Goal: Task Accomplishment & Management: Manage account settings

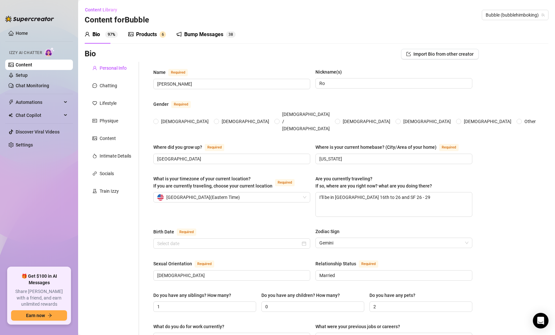
radio input "true"
type input "[DATE]"
click at [25, 67] on link "Content" at bounding box center [24, 64] width 17 height 5
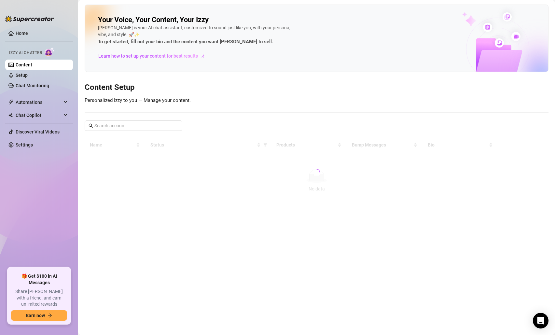
click at [32, 65] on link "Content" at bounding box center [24, 64] width 17 height 5
click at [32, 62] on link "Content" at bounding box center [24, 64] width 17 height 5
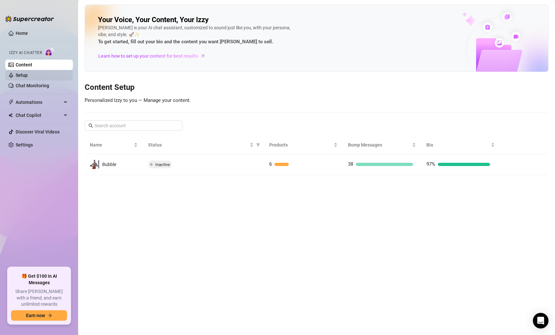
click at [28, 74] on link "Setup" at bounding box center [22, 75] width 12 height 5
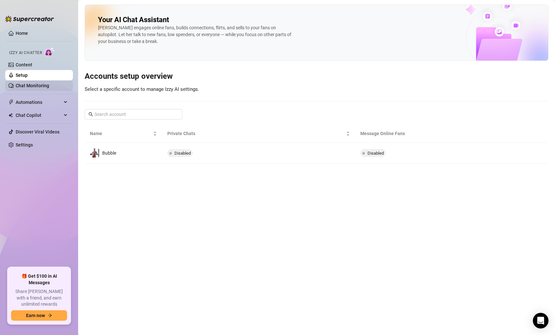
click at [40, 85] on link "Chat Monitoring" at bounding box center [33, 85] width 34 height 5
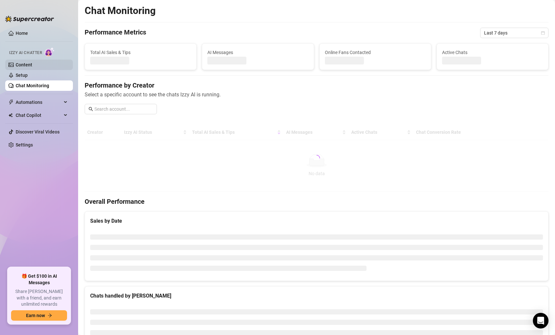
click at [32, 67] on link "Content" at bounding box center [24, 64] width 17 height 5
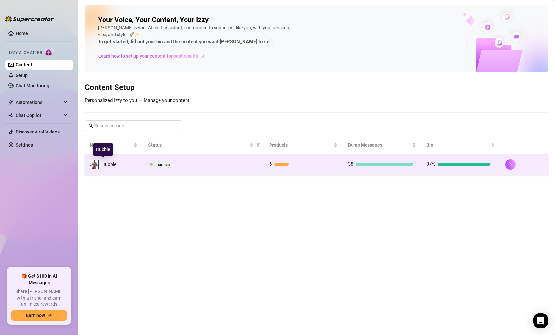
click at [109, 166] on span "Bubble" at bounding box center [109, 164] width 14 height 5
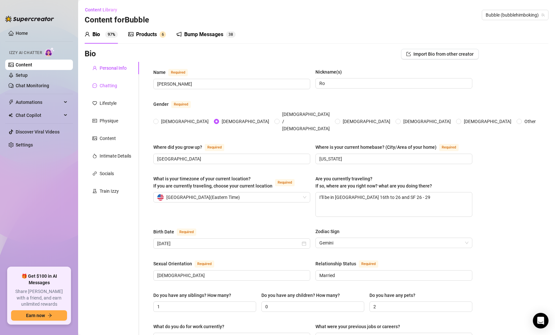
click at [114, 88] on div "Chatting" at bounding box center [109, 85] width 18 height 7
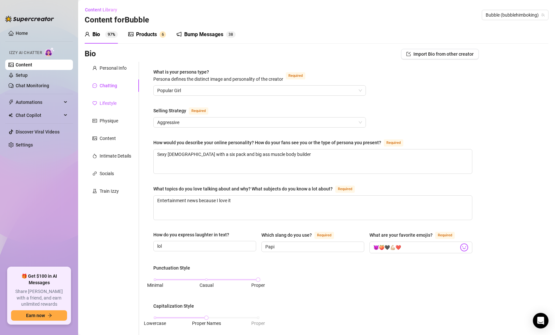
click at [116, 104] on div "Lifestyle" at bounding box center [108, 103] width 17 height 7
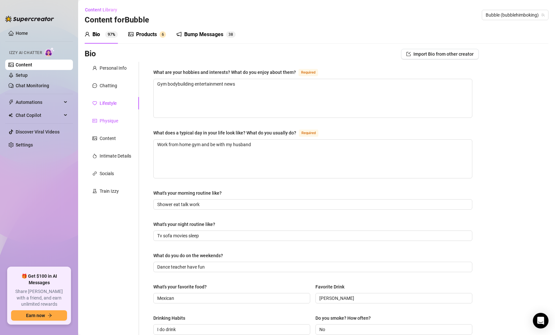
click at [115, 120] on div "Physique" at bounding box center [109, 120] width 19 height 7
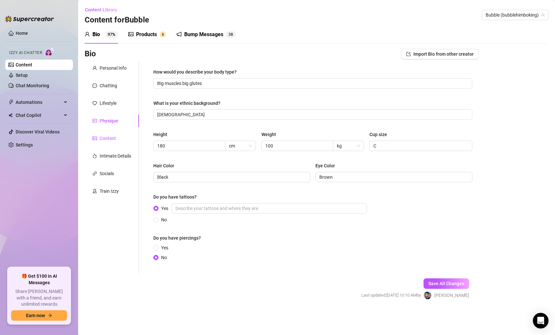
click at [114, 140] on div "Content" at bounding box center [108, 138] width 16 height 7
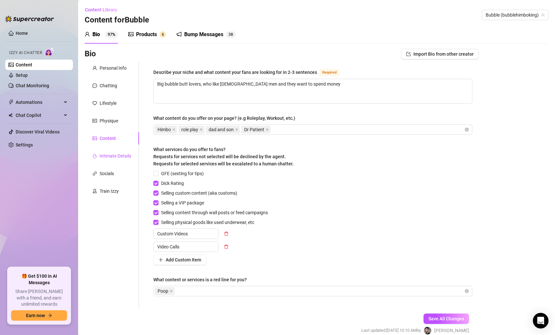
click at [114, 159] on div "Intimate Details" at bounding box center [116, 155] width 32 height 7
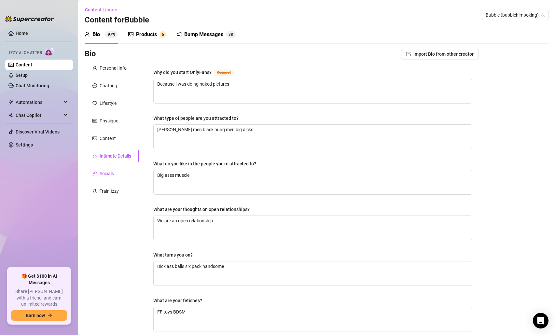
click at [111, 173] on div "Socials" at bounding box center [107, 173] width 14 height 7
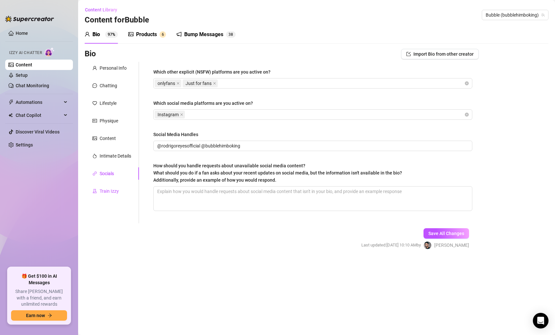
click at [113, 188] on div "Train Izzy" at bounding box center [109, 190] width 19 height 7
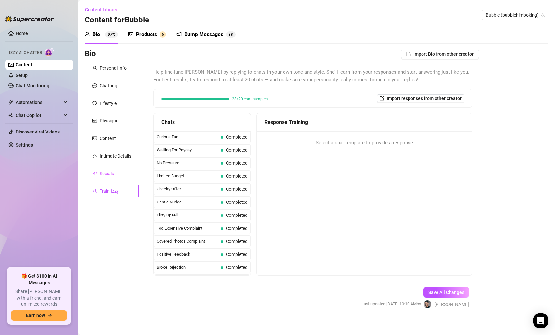
click at [111, 178] on div "Socials" at bounding box center [112, 173] width 54 height 12
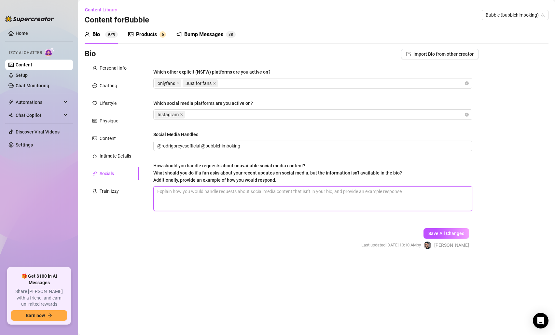
click at [178, 200] on textarea "How should you handle requests about unavailable social media content? What sho…" at bounding box center [313, 198] width 318 height 24
type textarea "H"
type textarea "He"
type textarea "Hey"
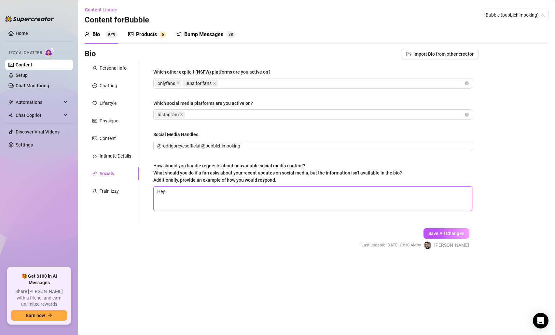
type textarea "Hey y"
type textarea "Hey yo"
type textarea "Hey you"
type textarea "Hey you c"
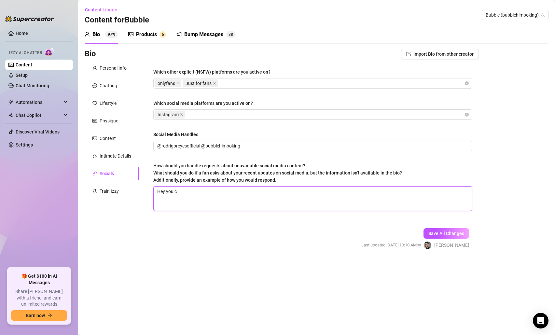
type textarea "Hey you ca"
type textarea "Hey you can"
type textarea "Hey you can l"
type textarea "Hey you can li"
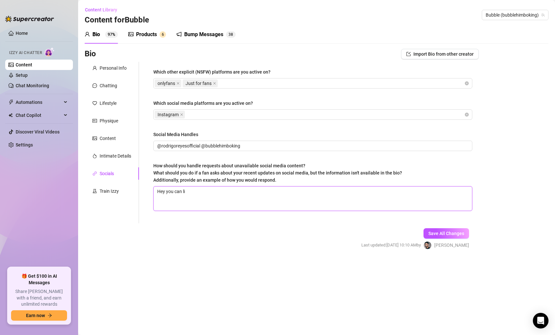
type textarea "Hey you can l"
type textarea "Hey you can lo"
type textarea "Hey you can loo"
type textarea "Hey you can look"
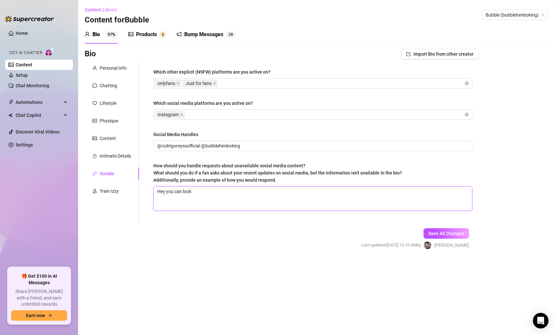
type textarea "Hey you can look f"
type textarea "Hey you can look for"
type textarea "Hey you can look for m"
type textarea "Hey you can look for my"
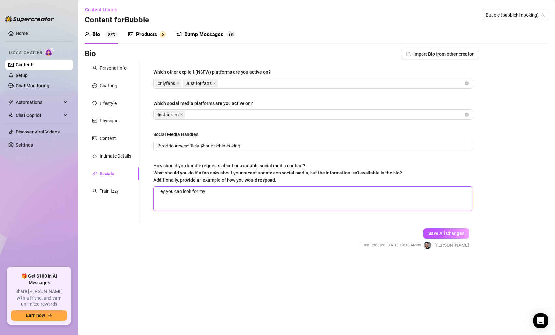
type textarea "Hey you can look for my"
type textarea "Hey you can look for my T"
type textarea "Hey you can look for my Tw"
type textarea "Hey you can look for my Twi"
type textarea "Hey you can look for my Twit"
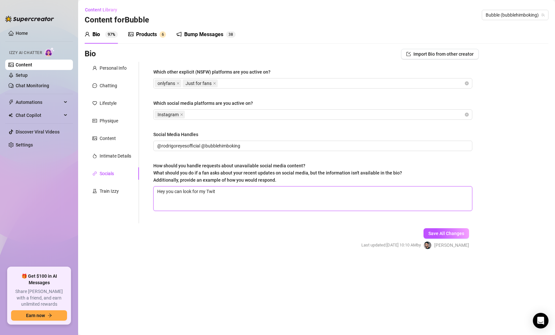
type textarea "Hey you can look for my Twitt"
type textarea "Hey you can look for my Twitte"
type textarea "Hey you can look for my Twitter"
type textarea "Hey you can look for my Twitter @"
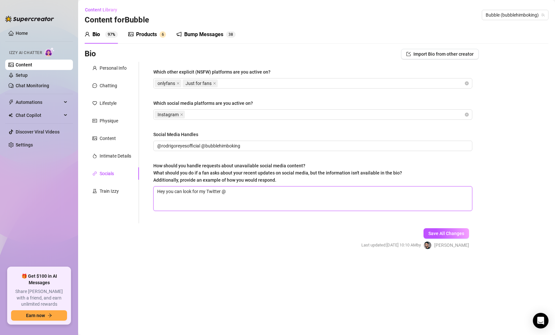
type textarea "Hey you can look for my Twitter @b"
type textarea "Hey you can look for my Twitter @bu"
type textarea "Hey you can look for my Twitter @bub"
type textarea "Hey you can look for my Twitter @[PERSON_NAME]"
type textarea "Hey you can look for my Twitter @bubbl"
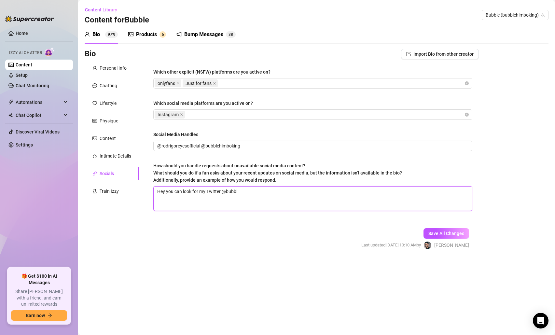
type textarea "Hey you can look for my Twitter @bubble"
type textarea "Hey you can look for my Twitter @bubbleh"
type textarea "Hey you can look for my Twitter @bubblehi"
type textarea "Hey you can look for my Twitter @bubblehim"
type textarea "Hey you can look for my Twitter @bubblehimb"
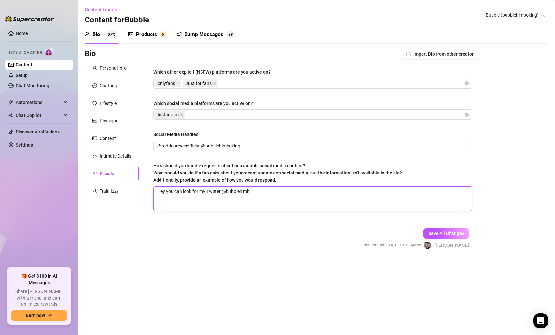
type textarea "Hey you can look for my Twitter @bubblehimbo"
type textarea "Hey you can look for my Twitter @bubblehimbok"
type textarea "Hey you can look for my Twitter @bubblehimbokin"
type textarea "Hey you can look for my Twitter @bubblehimboking"
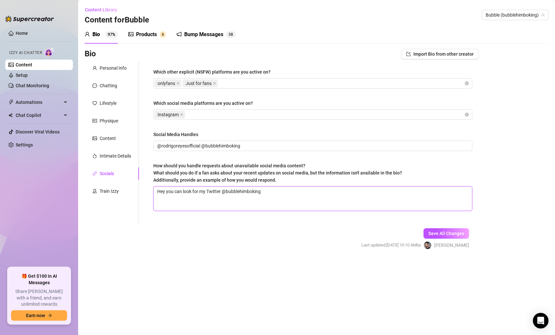
type textarea "Hey you can look for my Twitter @bubblehimboking a"
type textarea "Hey you can look for my Twitter @bubblehimboking an"
type textarea "Hey you can look for my Twitter @bubblehimboking and"
type textarea "Hey you can look for my Twitter @bubblehimboking and D"
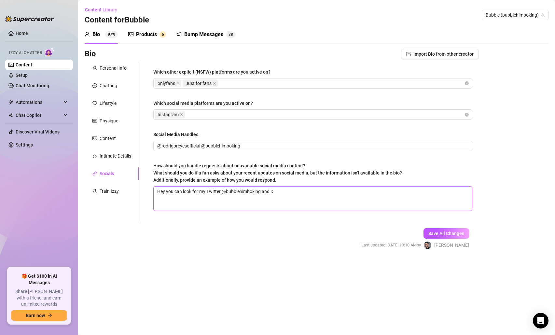
type textarea "Hey you can look for my Twitter @bubblehimboking and Dm"
type textarea "Hey you can look for my Twitter @bubblehimboking and D"
type textarea "Hey you can look for my Twitter @bubblehimboking and DM"
type textarea "Hey you can look for my Twitter @bubblehimboking and DM m"
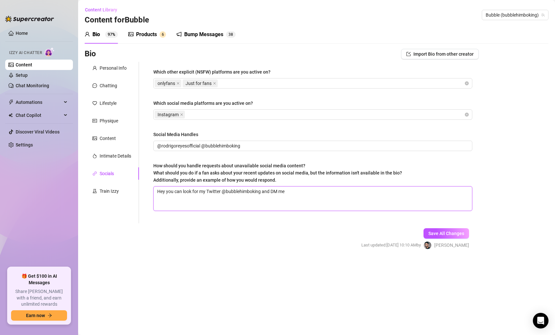
type textarea "Hey you can look for my Twitter @bubblehimboking and DM me"
type textarea "Hey you can look for my Twitter @bubblehimboking and DM me s"
type textarea "Hey you can look for my Twitter @bubblehimboking and DM me so"
type textarea "Hey you can look for my Twitter @bubblehimboking and DM me so I"
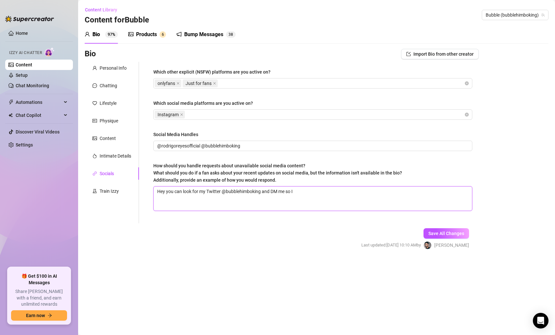
type textarea "Hey you can look for my Twitter @bubblehimboking and DM me so I"
type textarea "Hey you can look for my Twitter @bubblehimboking and DM me so I c"
type textarea "Hey you can look for my Twitter @bubblehimboking and DM me so I ca"
type textarea "Hey you can look for my Twitter @bubblehimboking and DM me so I can"
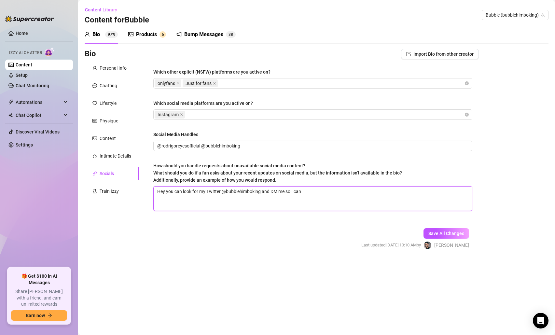
type textarea "Hey you can look for my Twitter @bubblehimboking and DM me so I can g"
type textarea "Hey you can look for my Twitter @bubblehimboking and DM me so I can gi"
type textarea "Hey you can look for my Twitter @bubblehimboking and DM me so I can giv"
type textarea "Hey you can look for my Twitter @bubblehimboking and DM me so I can give"
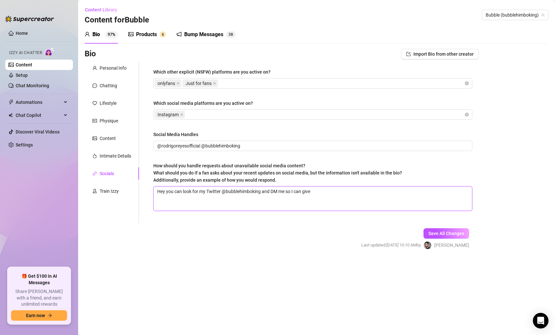
type textarea "Hey you can look for my Twitter @bubblehimboking and DM me so I can give y"
type textarea "Hey you can look for my Twitter @bubblehimboking and DM me so I can give yo"
type textarea "Hey you can look for my Twitter @bubblehimboking and DM me so I can give you"
type textarea "Hey you can look for my Twitter @bubblehimboking and DM me so I can give you m"
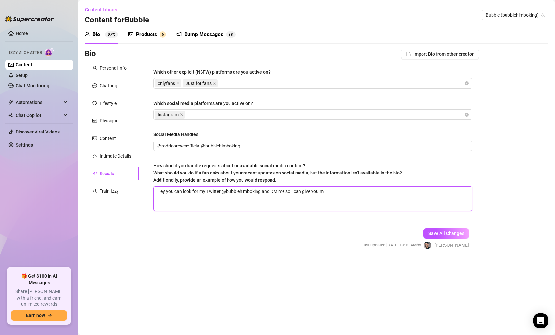
type textarea "Hey you can look for my Twitter @bubblehimboking and DM me so I can give you my"
type textarea "Hey you can look for my Twitter @bubblehimboking and DM me so I can give you my…"
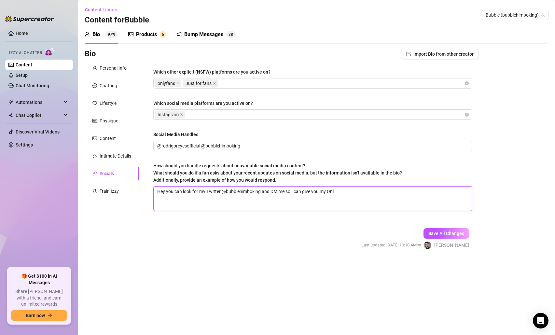
type textarea "Hey you can look for my Twitter @bubblehimboking and DM me so I can give you my…"
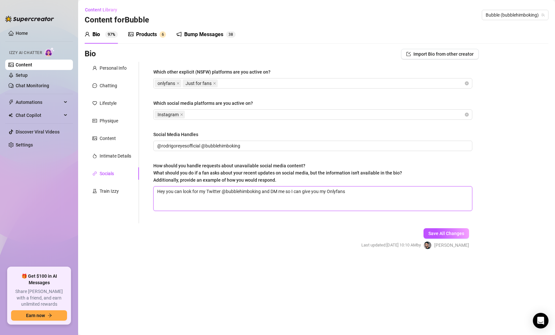
type textarea "Hey you can look for my Twitter @bubblehimboking and DM me so I can give you my…"
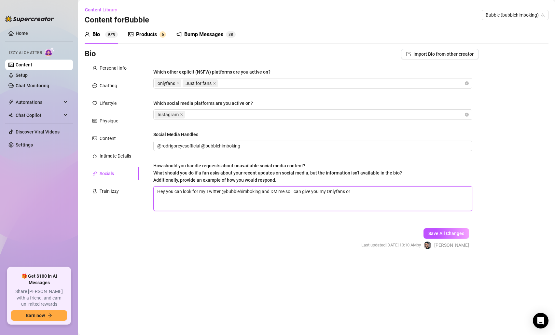
type textarea "Hey you can look for my Twitter @bubblehimboking and DM me so I can give you my…"
click at [445, 239] on div "Save All Changes Last updated: [DATE] 10:10 AM by [PERSON_NAME]" at bounding box center [415, 238] width 127 height 31
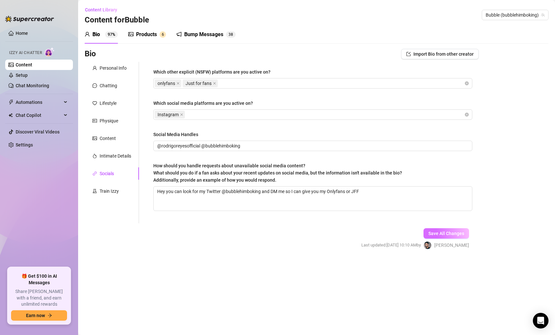
click at [445, 234] on span "Save All Changes" at bounding box center [446, 233] width 36 height 5
click at [138, 28] on div "Products 6" at bounding box center [147, 34] width 38 height 18
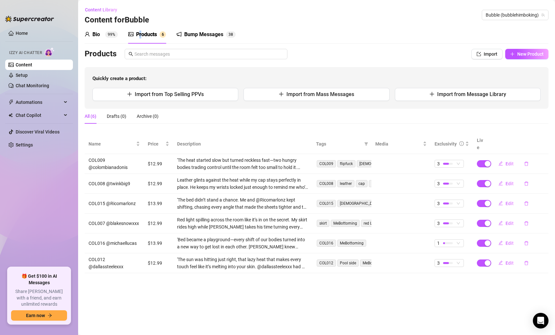
click at [140, 34] on div "Products" at bounding box center [146, 35] width 21 height 8
